Goal: Task Accomplishment & Management: Manage account settings

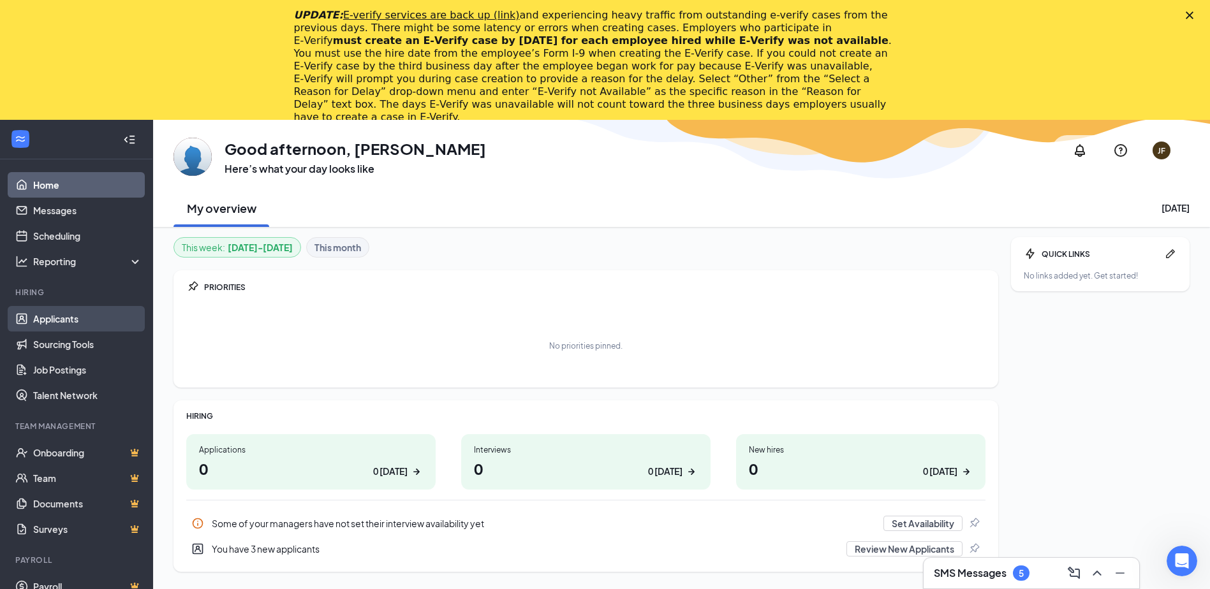
click at [78, 316] on link "Applicants" at bounding box center [87, 319] width 109 height 26
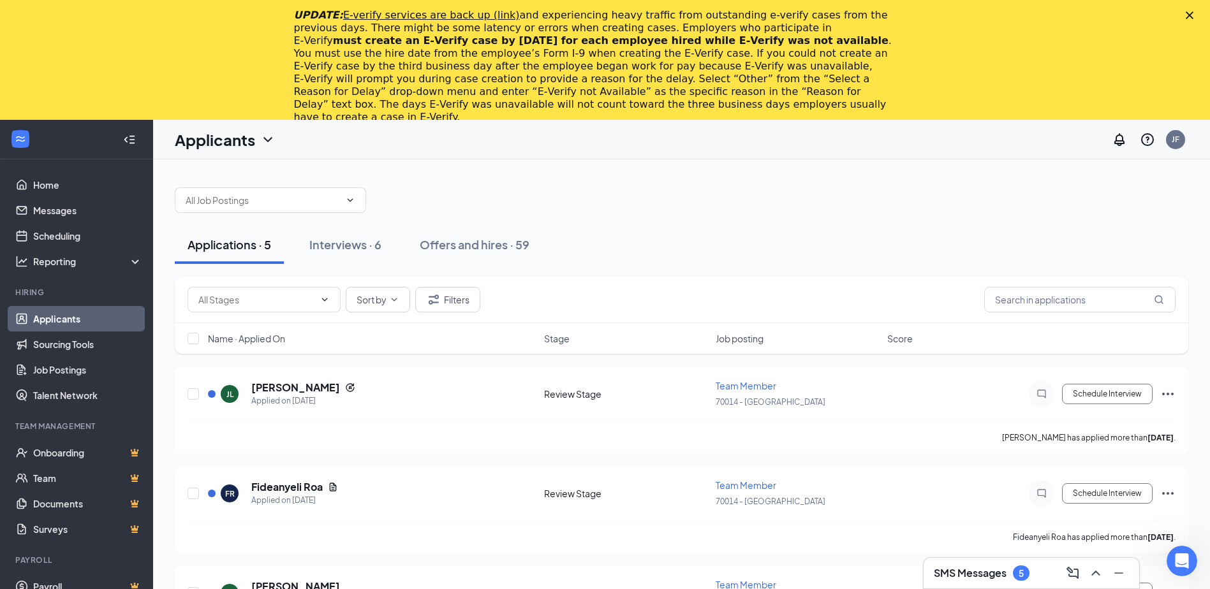
click at [1193, 17] on icon "Close" at bounding box center [1189, 15] width 8 height 8
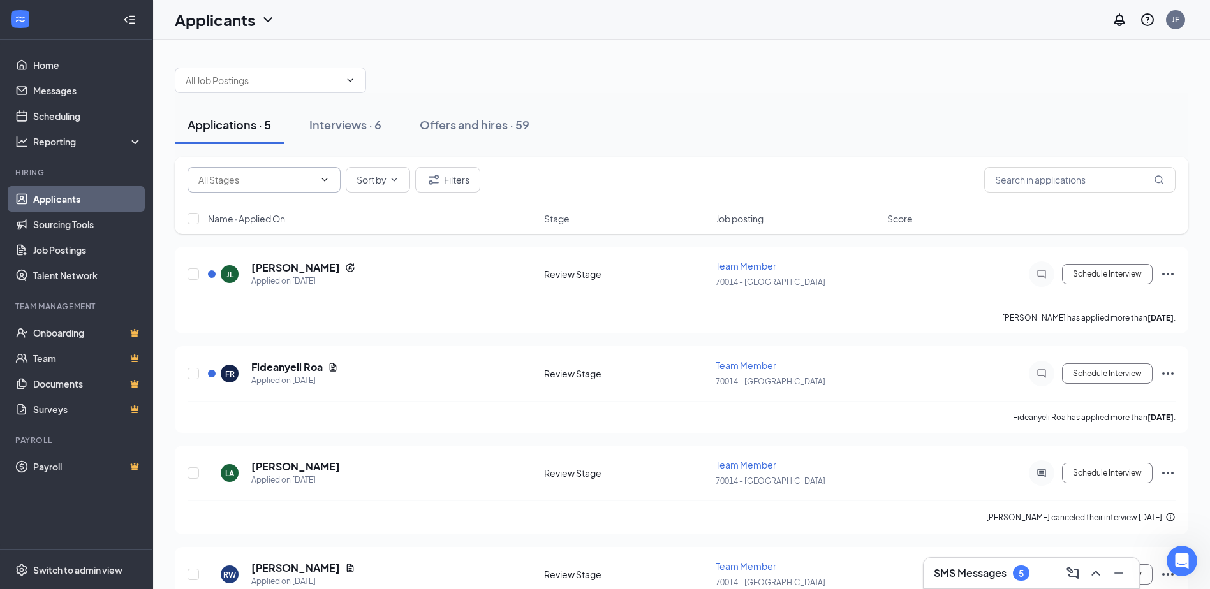
click at [325, 187] on span at bounding box center [263, 180] width 153 height 26
click at [325, 180] on icon "ChevronDown" at bounding box center [325, 179] width 6 height 3
click at [285, 230] on div "Review Stage (1173)" at bounding box center [251, 233] width 84 height 14
type input "Review Stage (1173)"
click at [1048, 182] on input "text" at bounding box center [1079, 180] width 191 height 26
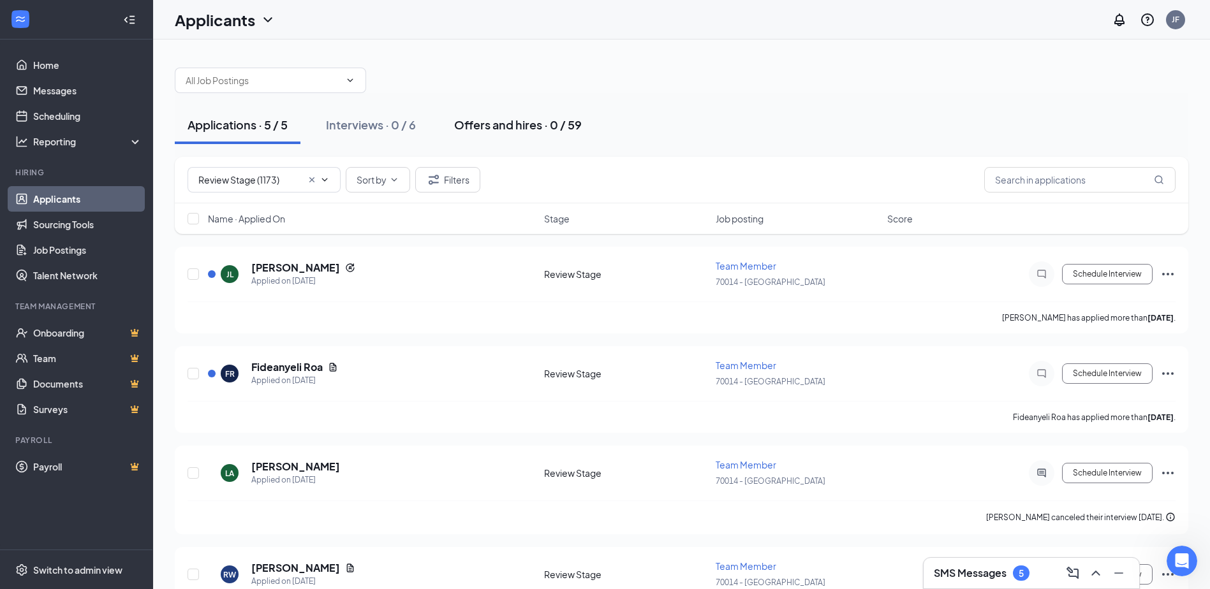
click at [517, 122] on div "Offers and hires · 0 / 59" at bounding box center [518, 125] width 128 height 16
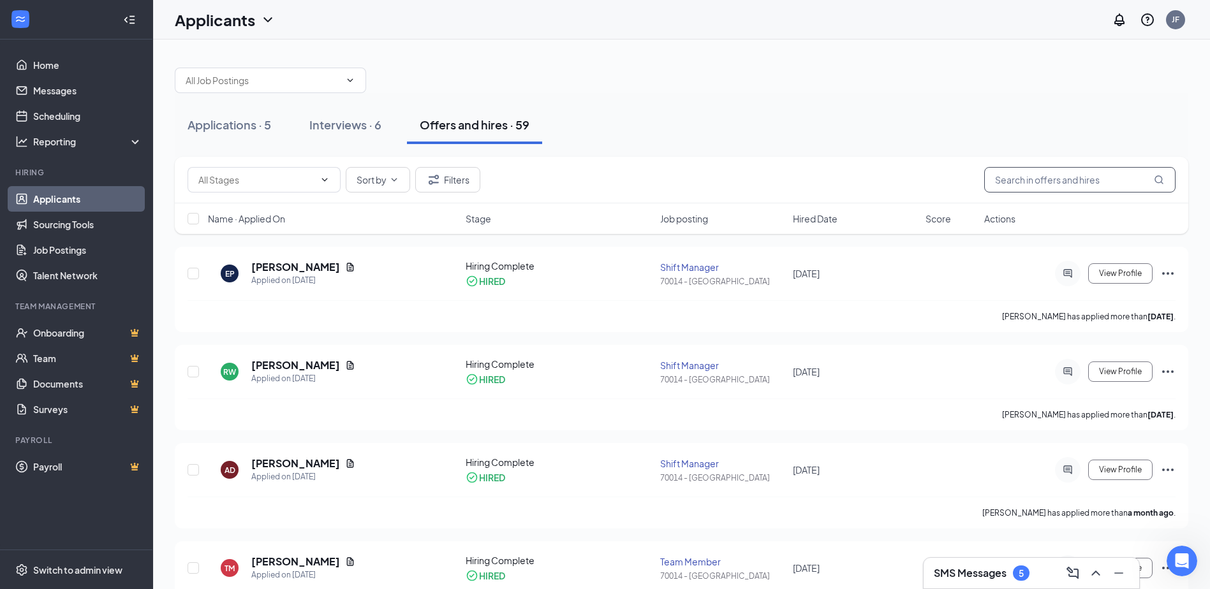
click at [1019, 177] on input "text" at bounding box center [1079, 180] width 191 height 26
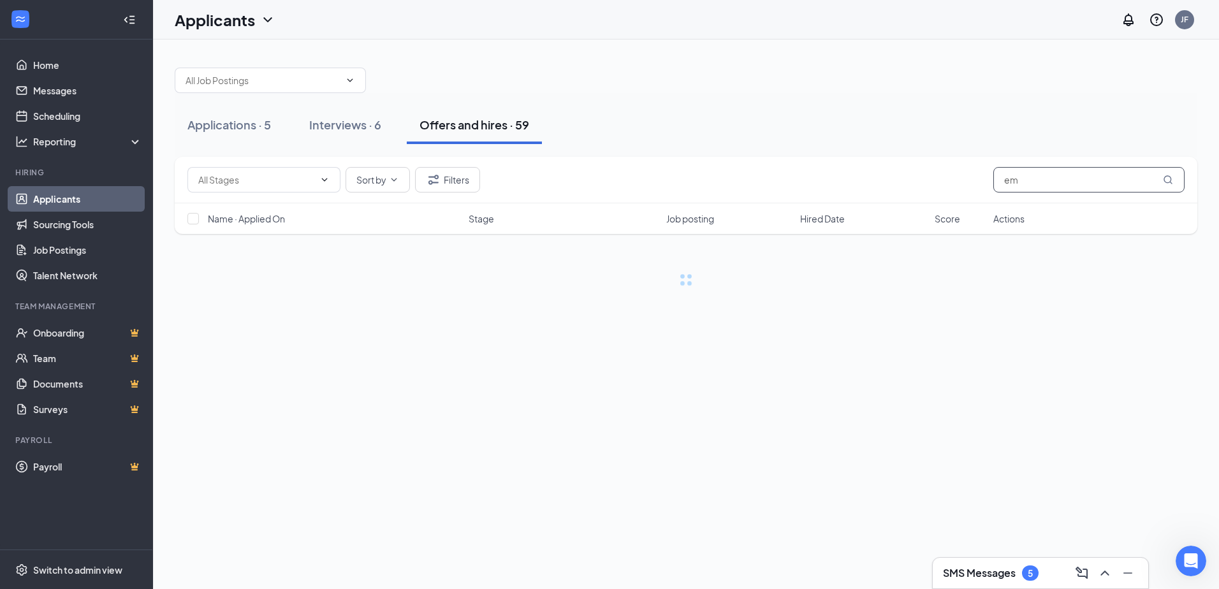
type input "e"
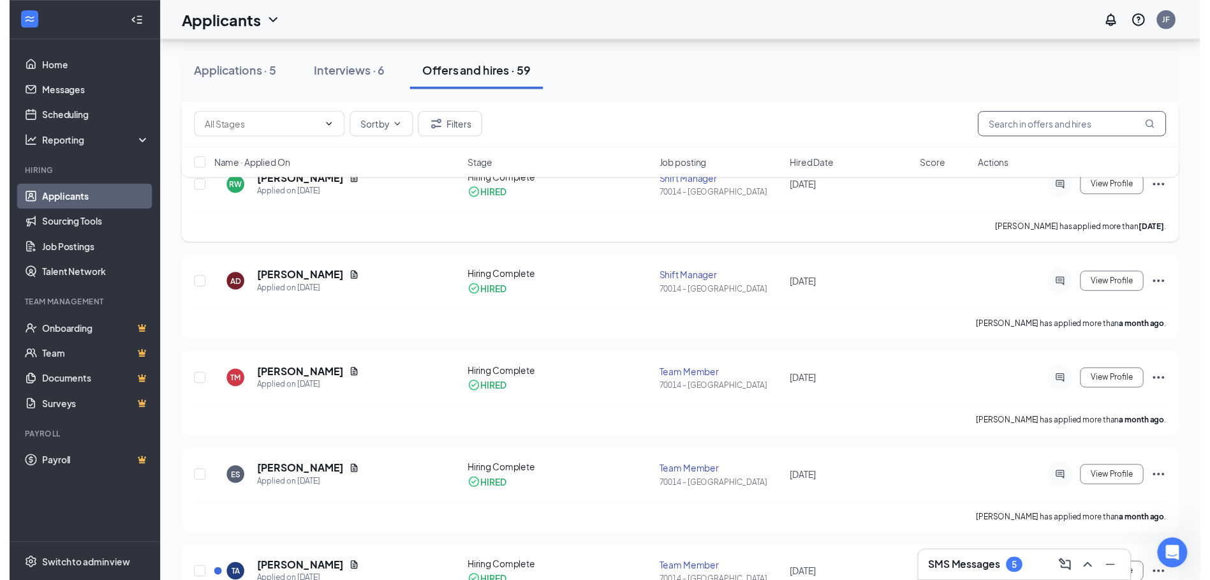
scroll to position [255, 0]
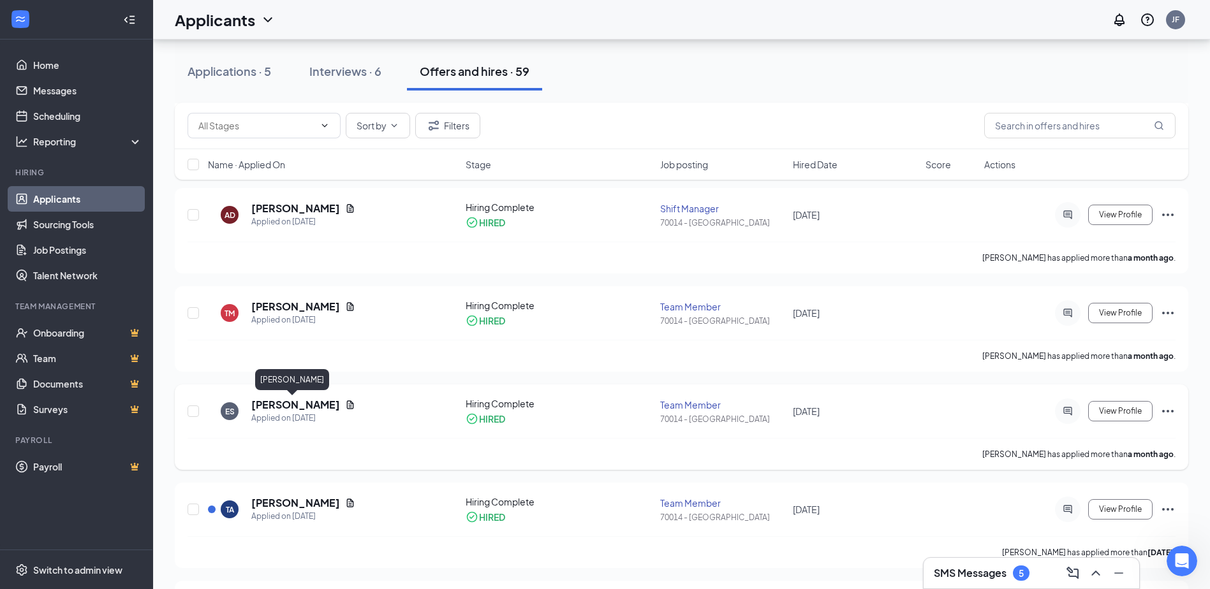
click at [278, 404] on h5 "Emily Snyder" at bounding box center [295, 405] width 89 height 14
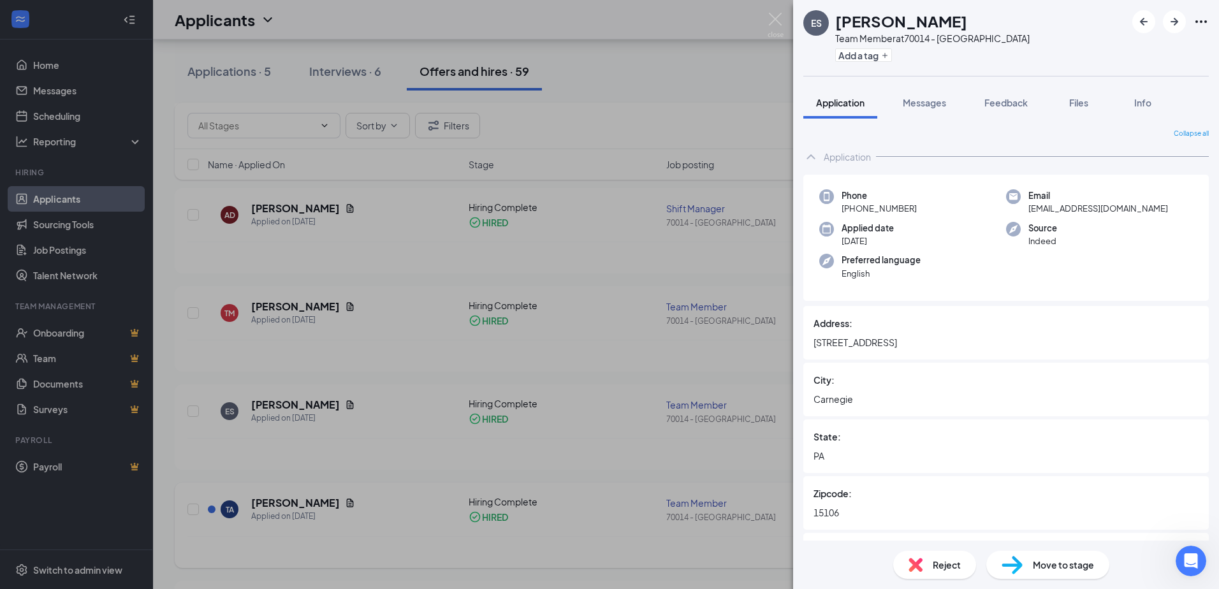
click at [449, 440] on div "ES Emily Snyder Team Member at 70014 - Carnegie PA Add a tag Application Messag…" at bounding box center [609, 294] width 1219 height 589
